Goal: Check status: Check status

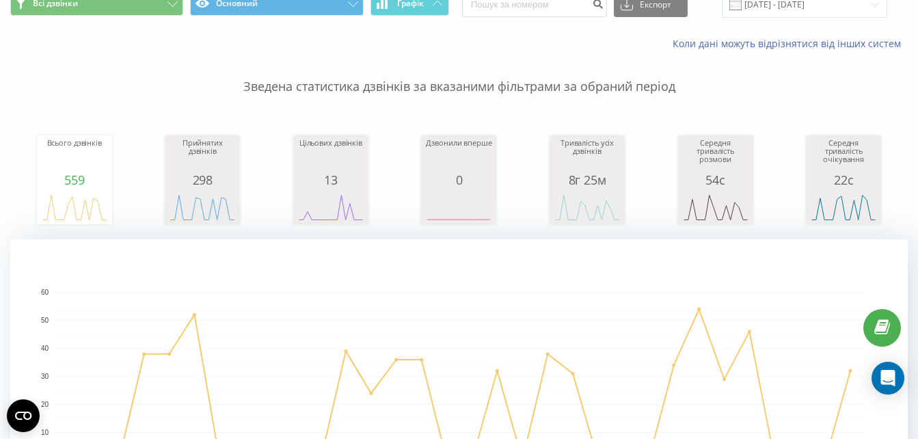
scroll to position [64, 0]
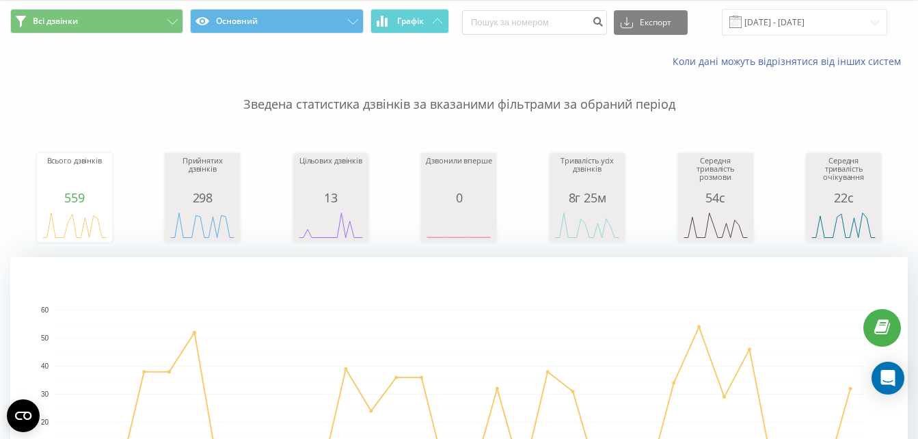
scroll to position [39, 0]
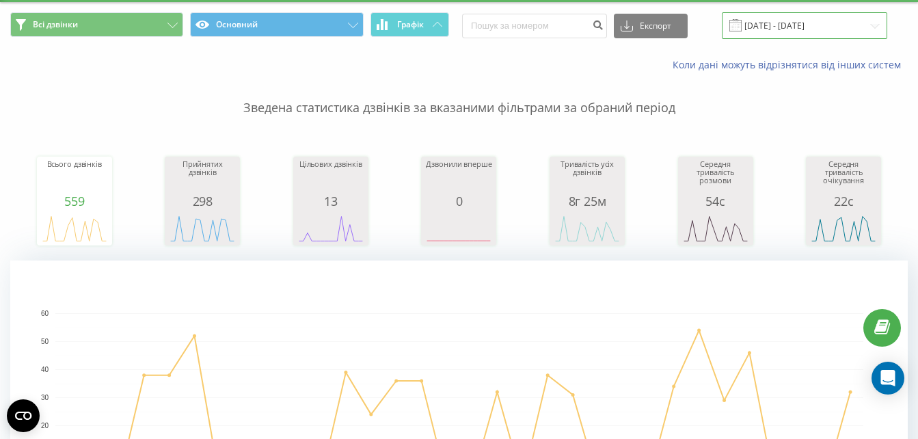
click at [836, 30] on input "[DATE] - [DATE]" at bounding box center [803, 25] width 165 height 27
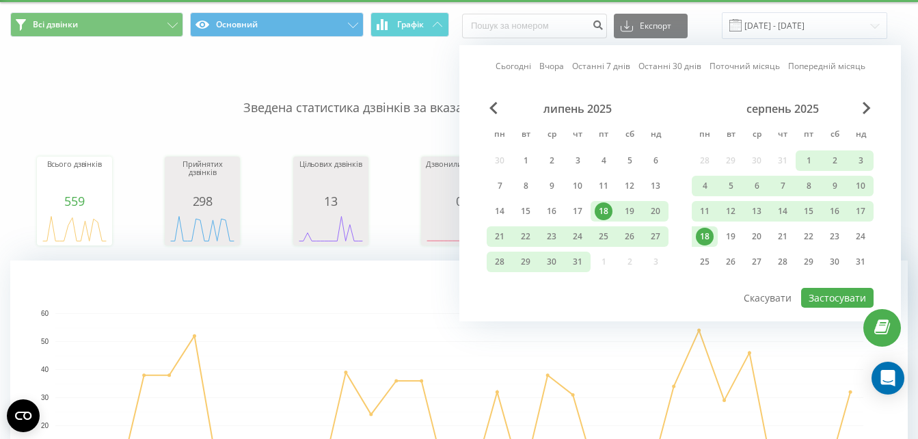
click at [672, 65] on link "Останні 30 днів" at bounding box center [669, 65] width 63 height 13
click at [829, 293] on button "Застосувати" at bounding box center [837, 298] width 72 height 20
type input "21.07.2025 - 19.08.2025"
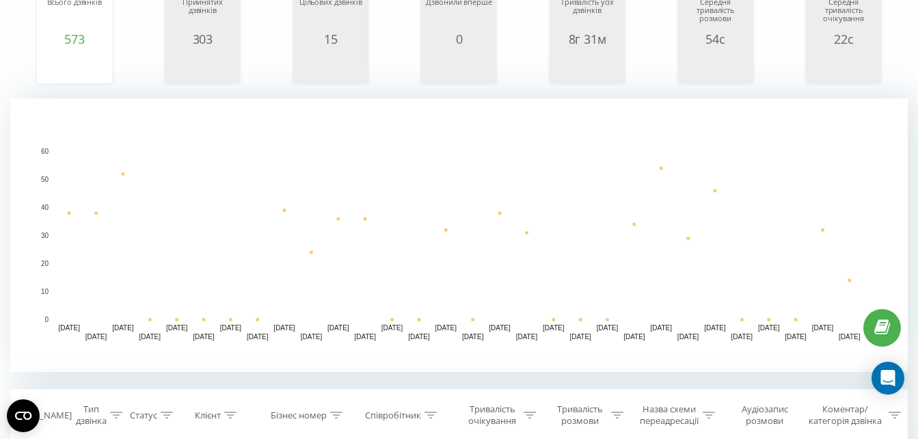
scroll to position [208, 0]
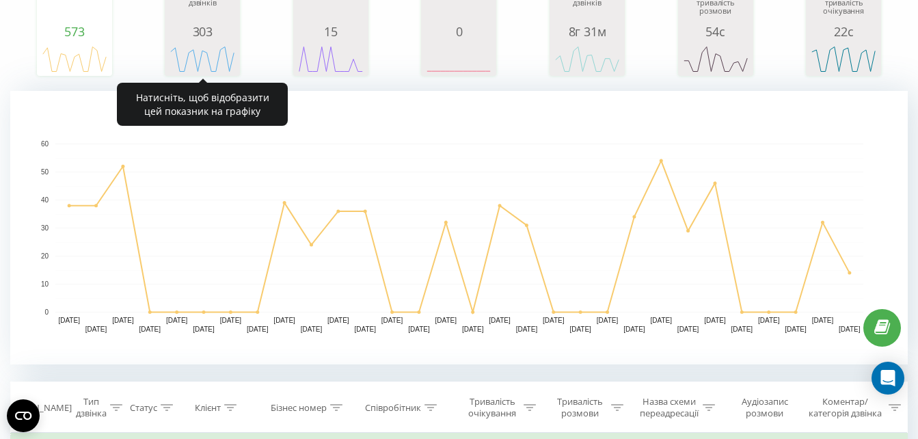
click at [224, 38] on div "303" at bounding box center [202, 32] width 68 height 14
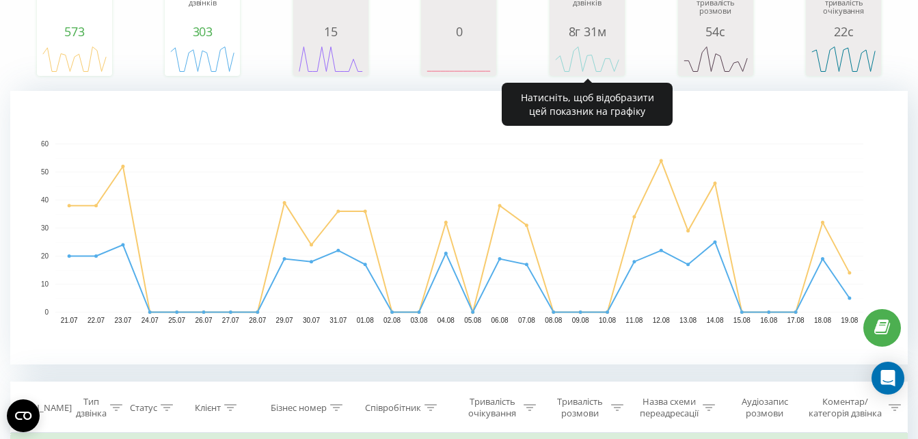
click at [570, 33] on div "8г 31м" at bounding box center [587, 32] width 68 height 14
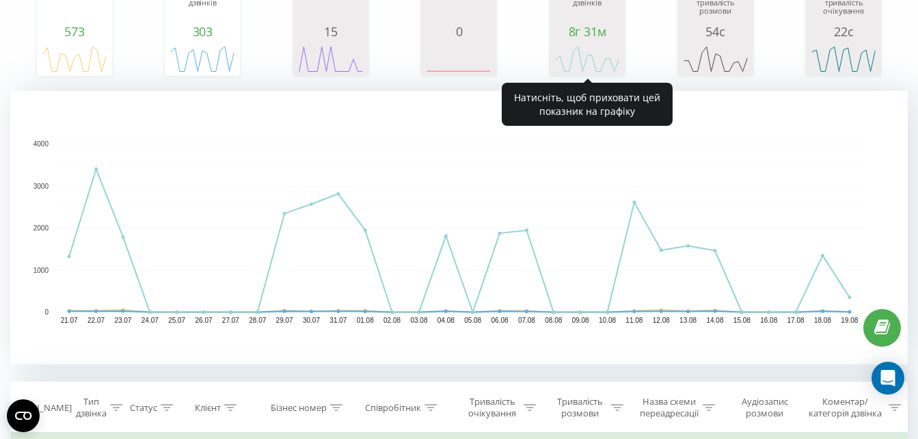
click at [590, 27] on div "8г 31м" at bounding box center [587, 32] width 68 height 14
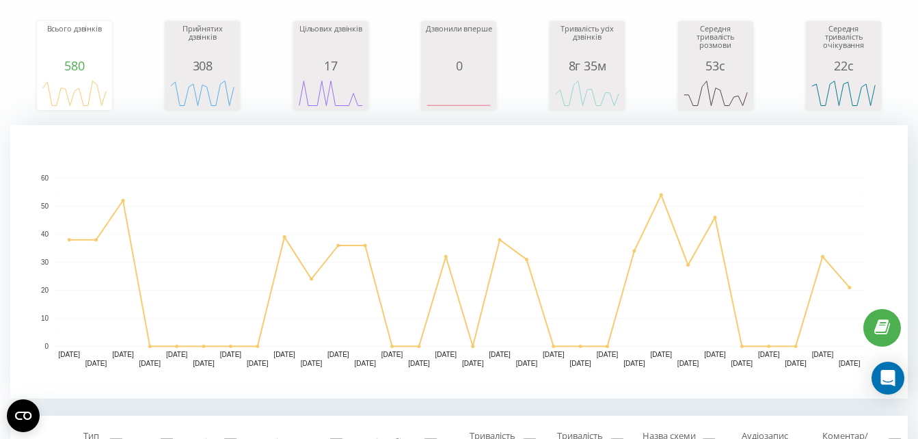
scroll to position [166, 0]
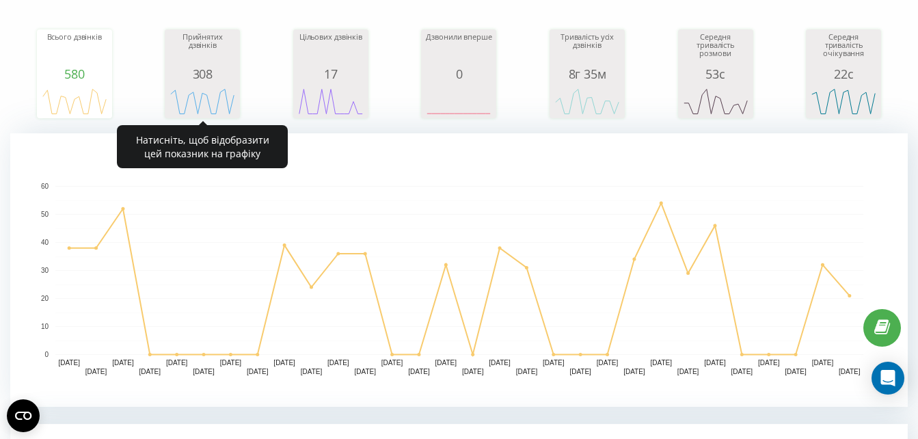
click at [215, 55] on div "Прийнятих дзвінків" at bounding box center [202, 50] width 68 height 34
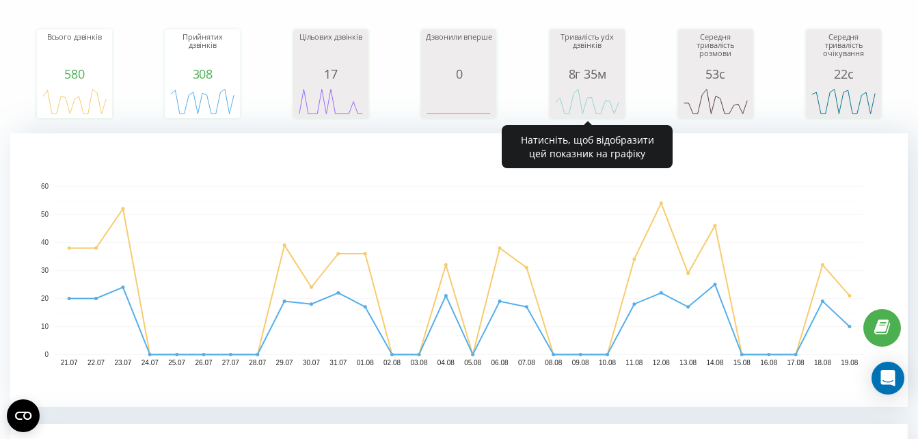
click at [584, 56] on div "Тривалість усіх дзвінків" at bounding box center [587, 50] width 68 height 34
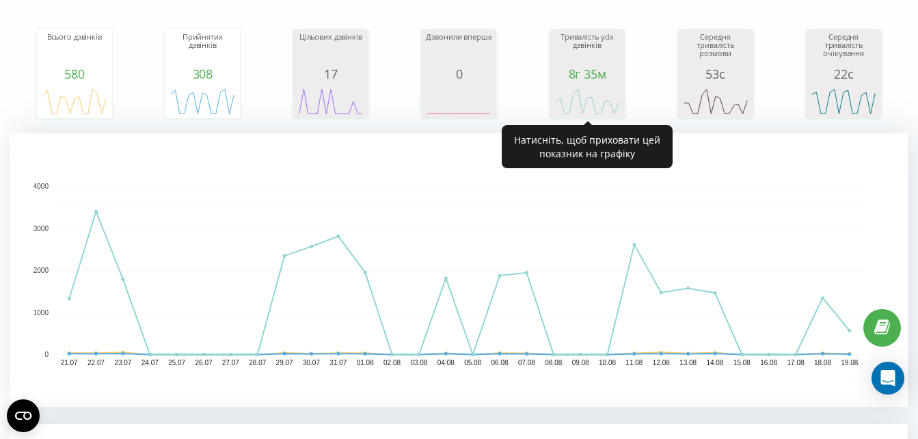
click at [599, 42] on div "Тривалість усіх дзвінків" at bounding box center [587, 50] width 68 height 34
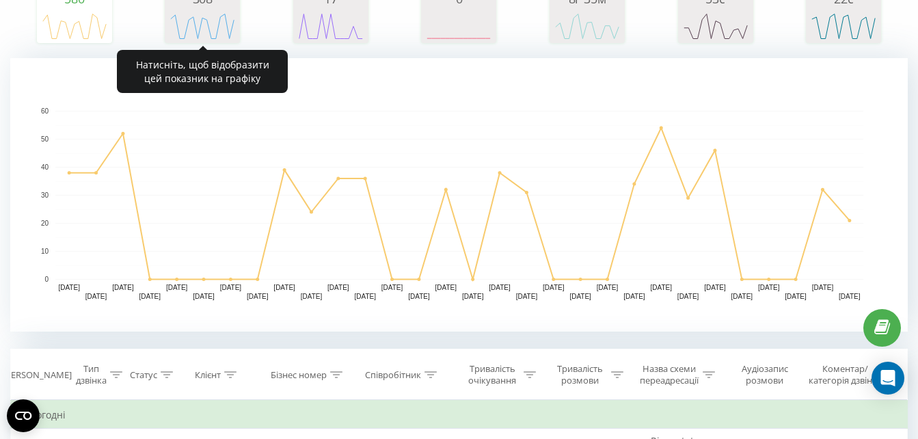
click at [226, 9] on icon "A chart." at bounding box center [202, 25] width 68 height 41
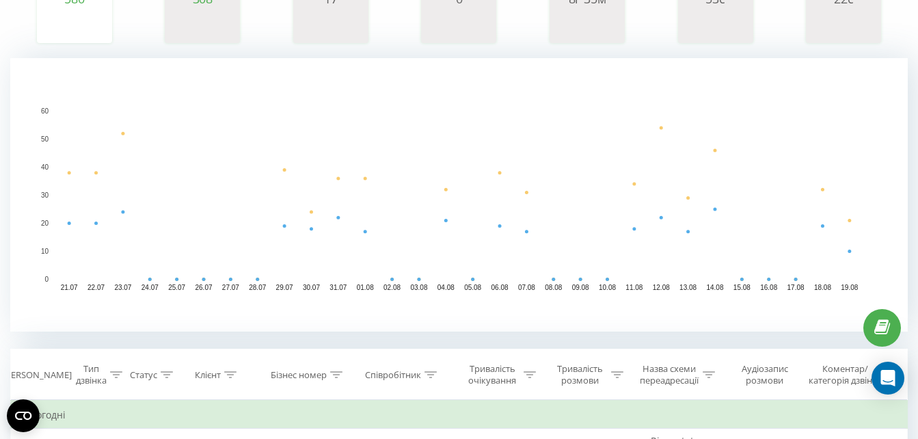
scroll to position [178, 0]
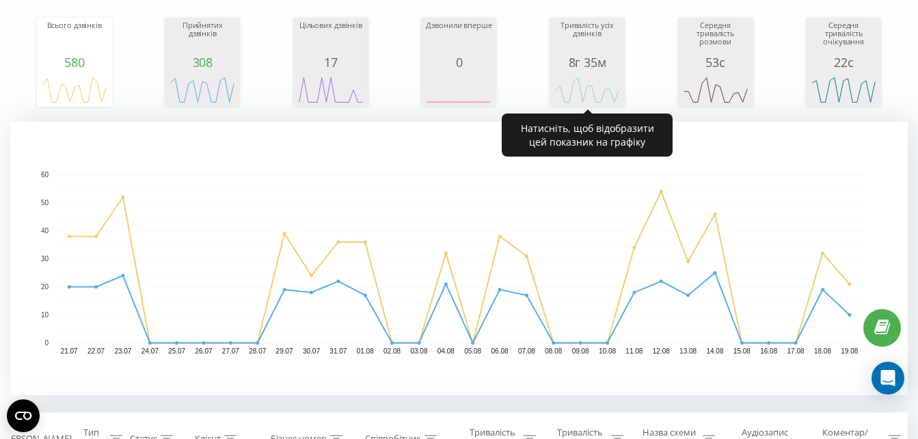
click at [598, 46] on div "Тривалість усіх дзвінків" at bounding box center [587, 38] width 68 height 34
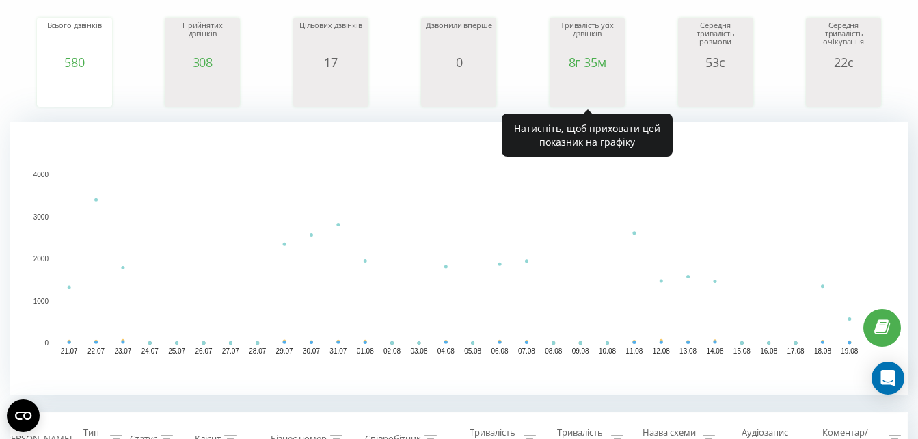
click at [566, 36] on div "Тривалість усіх дзвінків" at bounding box center [587, 38] width 68 height 34
